Goal: Find contact information: Find contact information

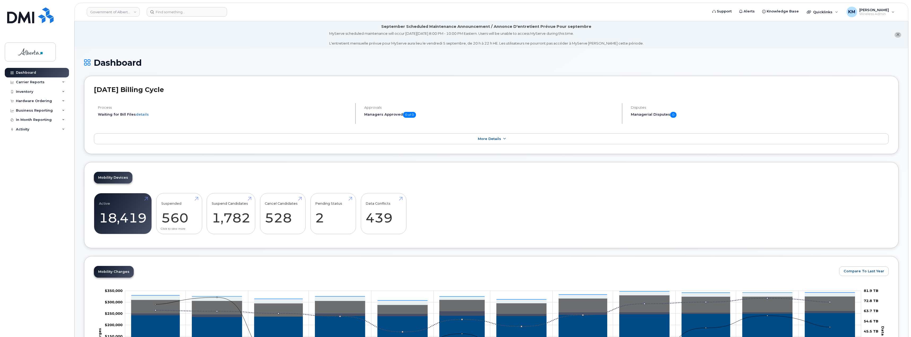
scroll to position [186, 0]
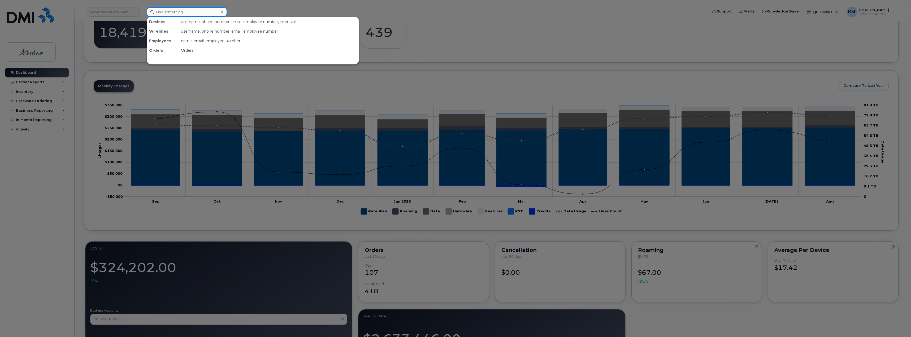
click at [205, 12] on input at bounding box center [187, 12] width 80 height 10
type input "b"
type input "c"
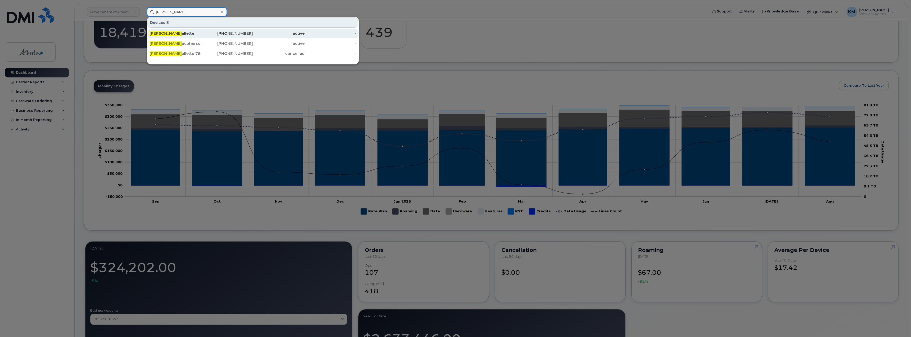
type input "bonnie m"
click at [197, 31] on div "Bonnie M allette" at bounding box center [176, 33] width 52 height 5
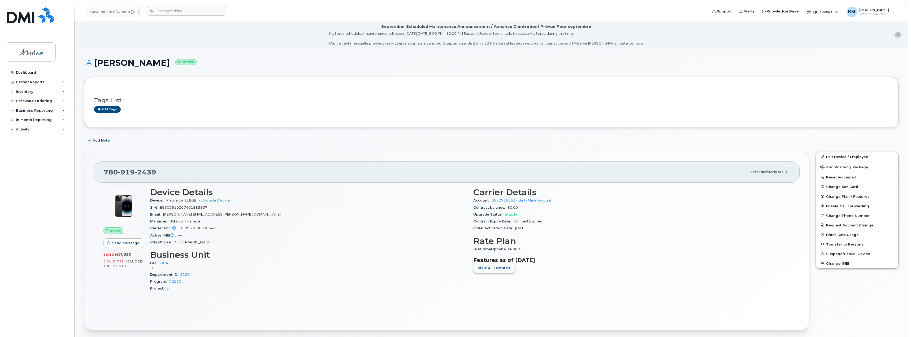
click at [501, 270] on span "View All Features" at bounding box center [494, 267] width 32 height 5
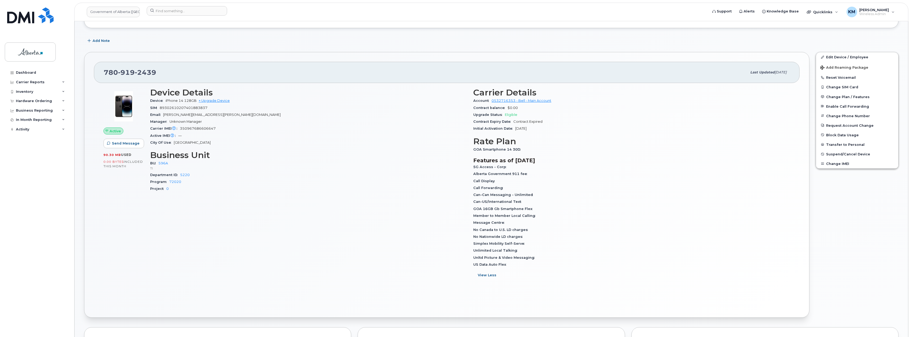
scroll to position [106, 0]
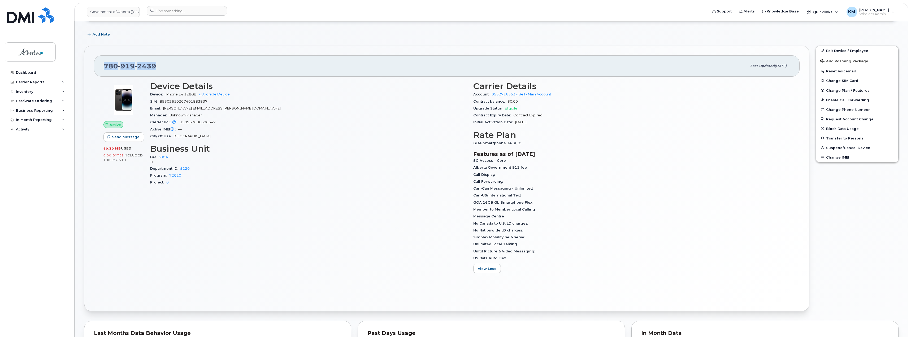
drag, startPoint x: 165, startPoint y: 67, endPoint x: 102, endPoint y: 67, distance: 62.3
click at [102, 67] on div "[PHONE_NUMBER] Last updated [DATE]" at bounding box center [447, 65] width 706 height 21
copy span "[PHONE_NUMBER]"
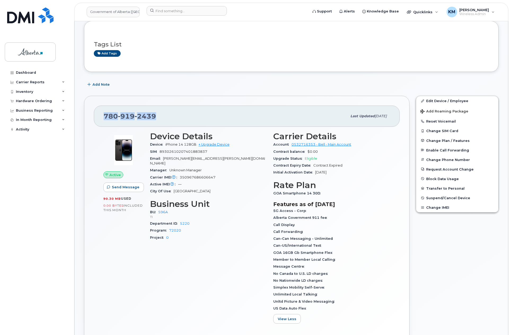
scroll to position [53, 0]
